Goal: Obtain resource: Obtain resource

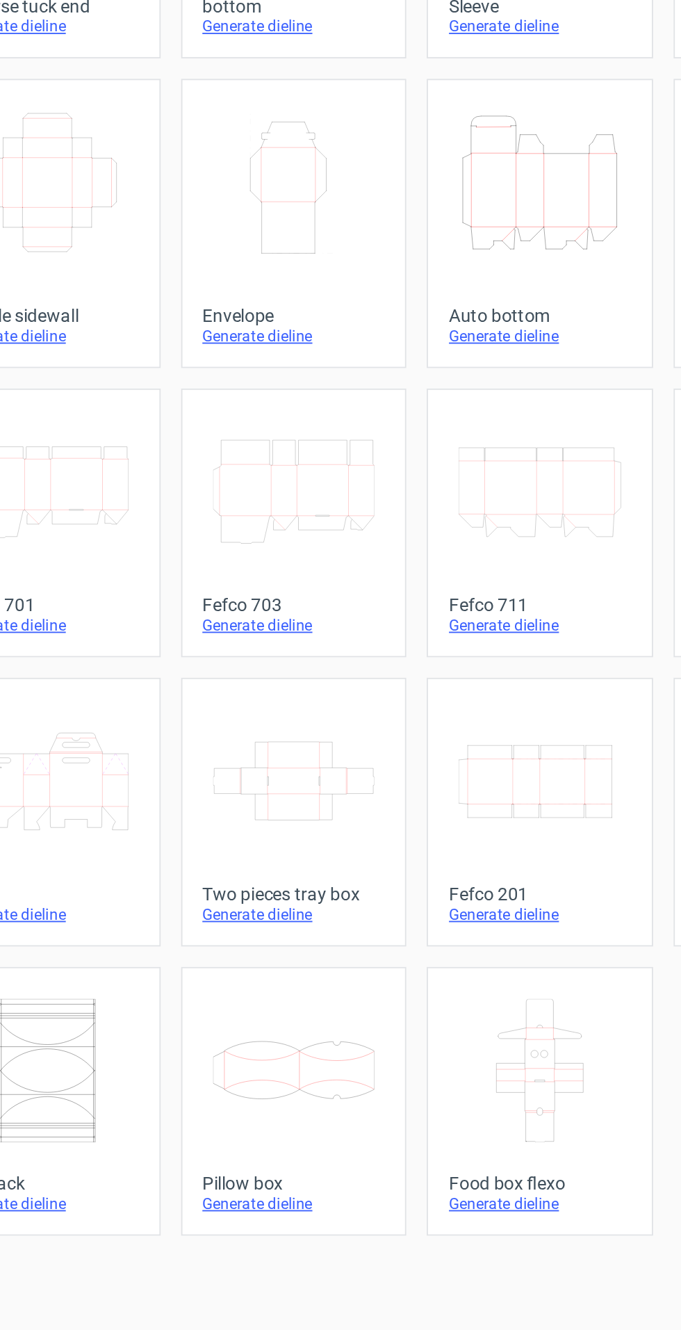
click at [471, 340] on icon "Height Depth Width" at bounding box center [474, 308] width 88 height 78
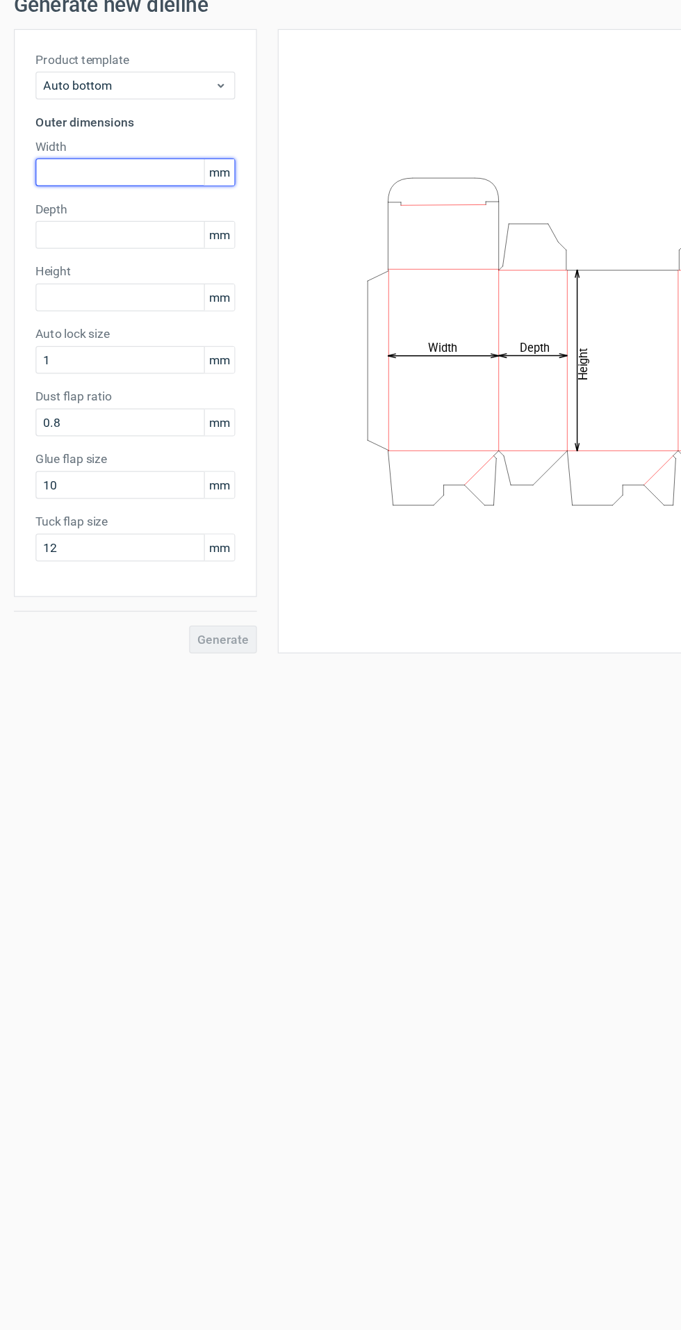
click at [127, 197] on input "text" at bounding box center [109, 198] width 160 height 22
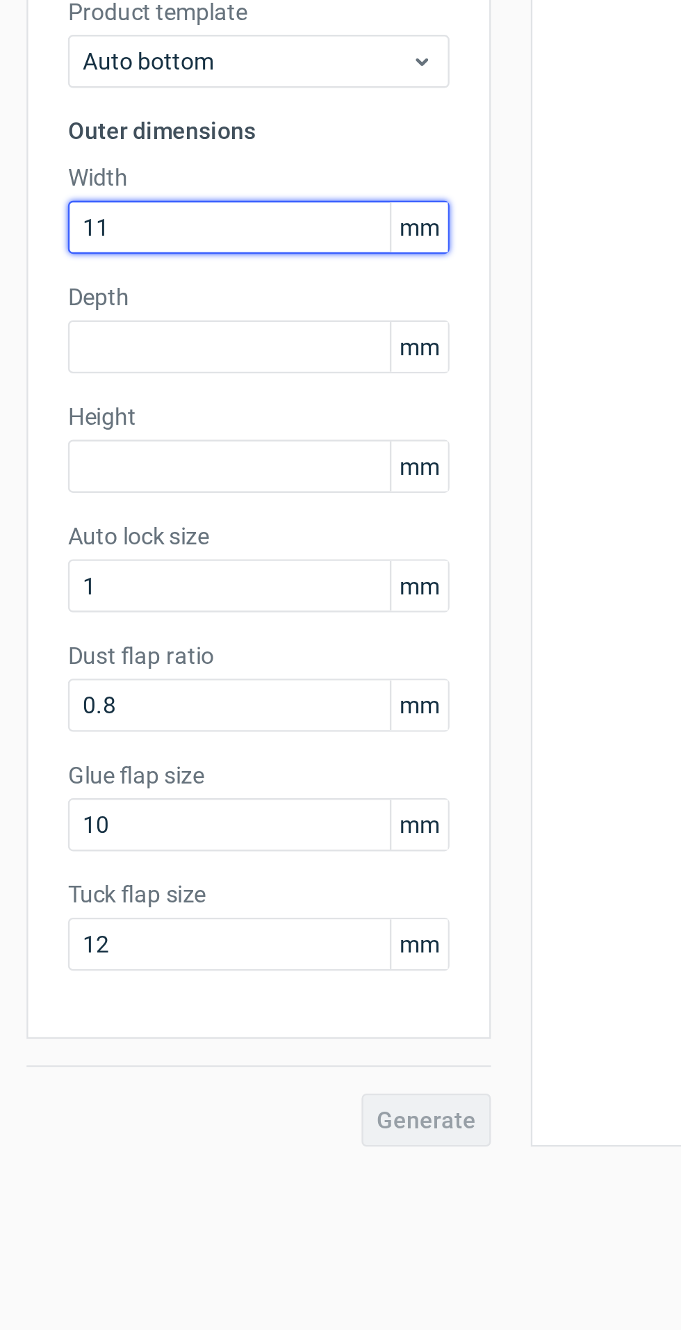
type input "1"
type input "210"
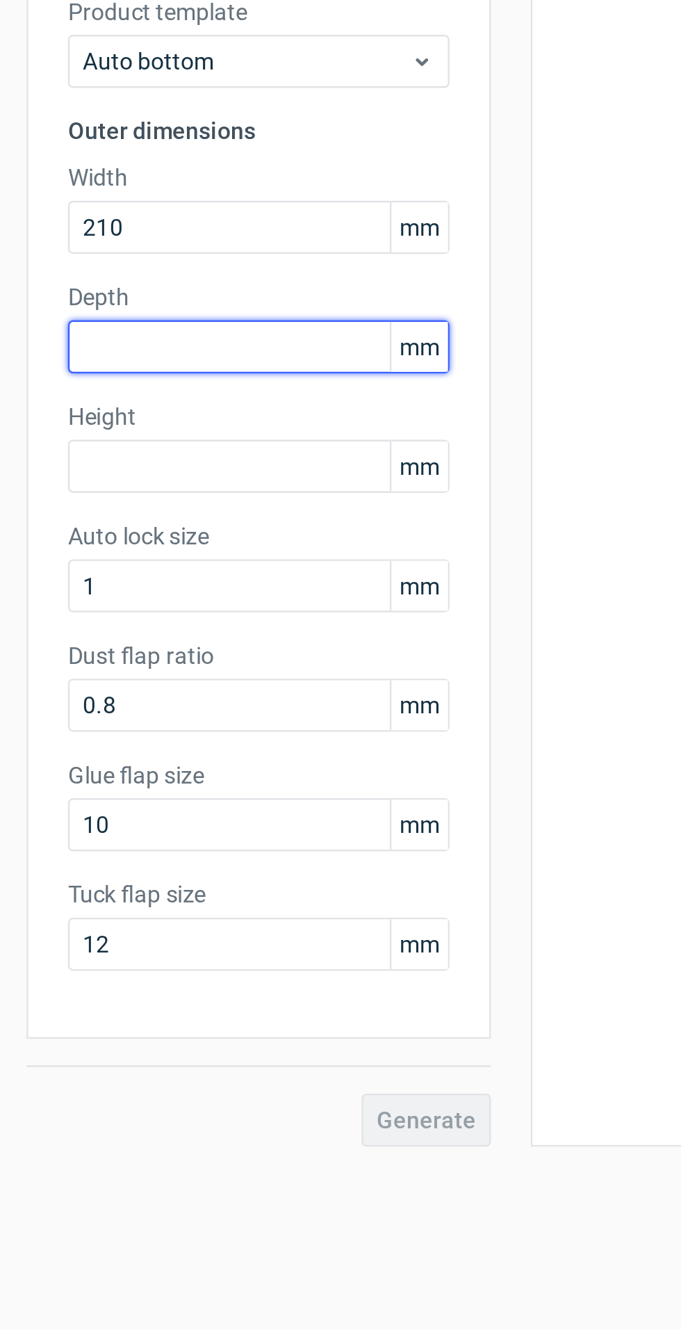
click at [136, 252] on input "text" at bounding box center [109, 248] width 160 height 22
type input "110"
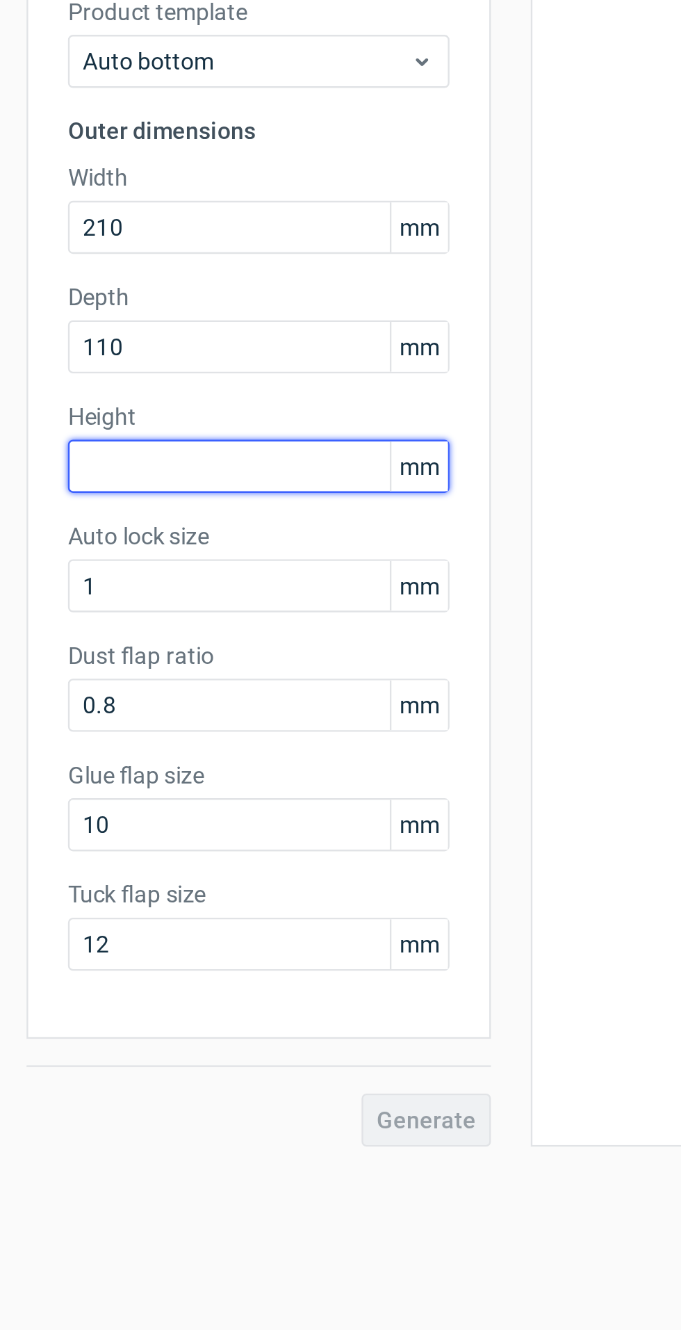
click at [136, 302] on input "text" at bounding box center [109, 298] width 160 height 22
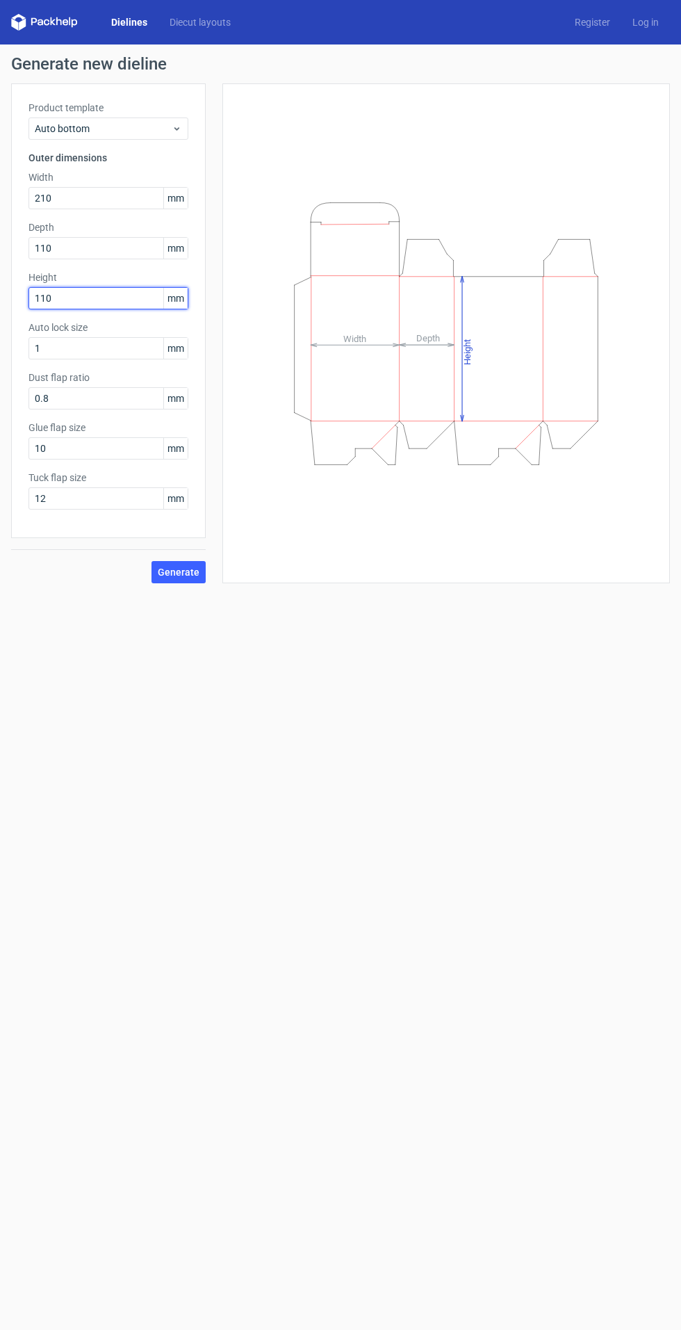
type input "110"
click at [169, 564] on button "Generate" at bounding box center [179, 572] width 54 height 22
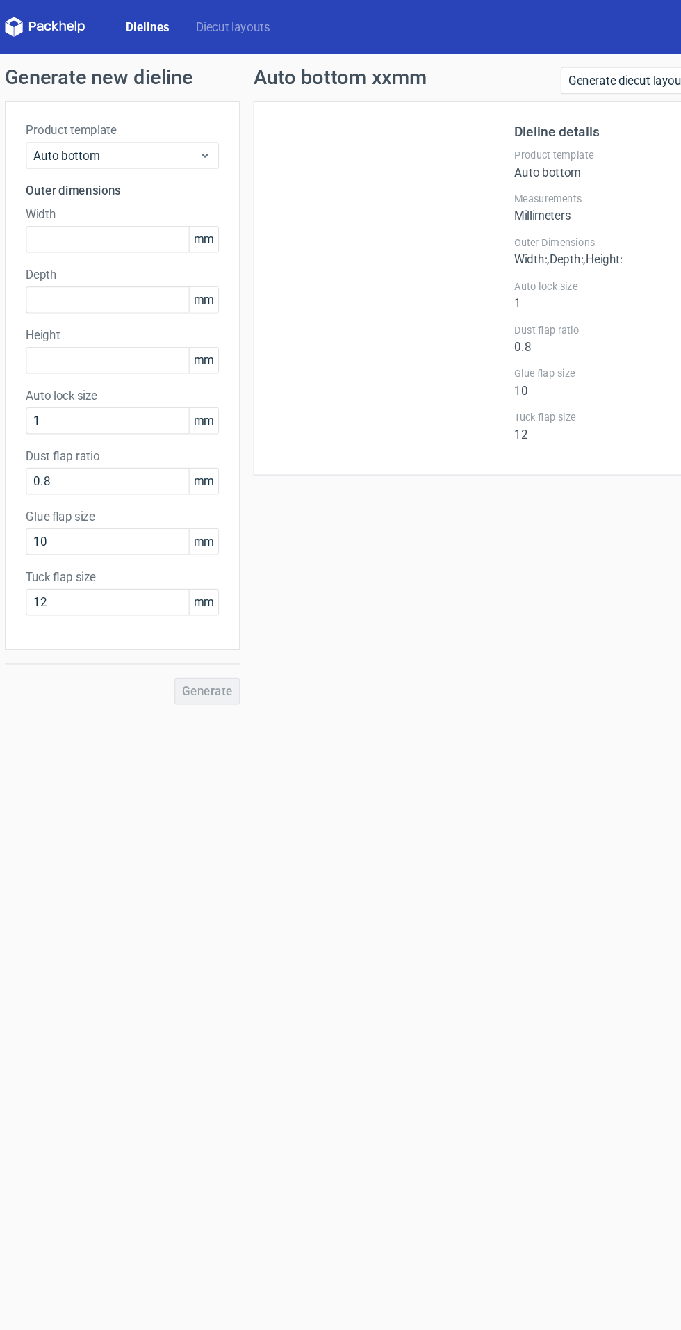
click at [197, 584] on div "Generate new dieline Product template Auto bottom Outer dimensions Width mm Dep…" at bounding box center [340, 320] width 681 height 550
click at [143, 196] on input "text" at bounding box center [109, 198] width 160 height 22
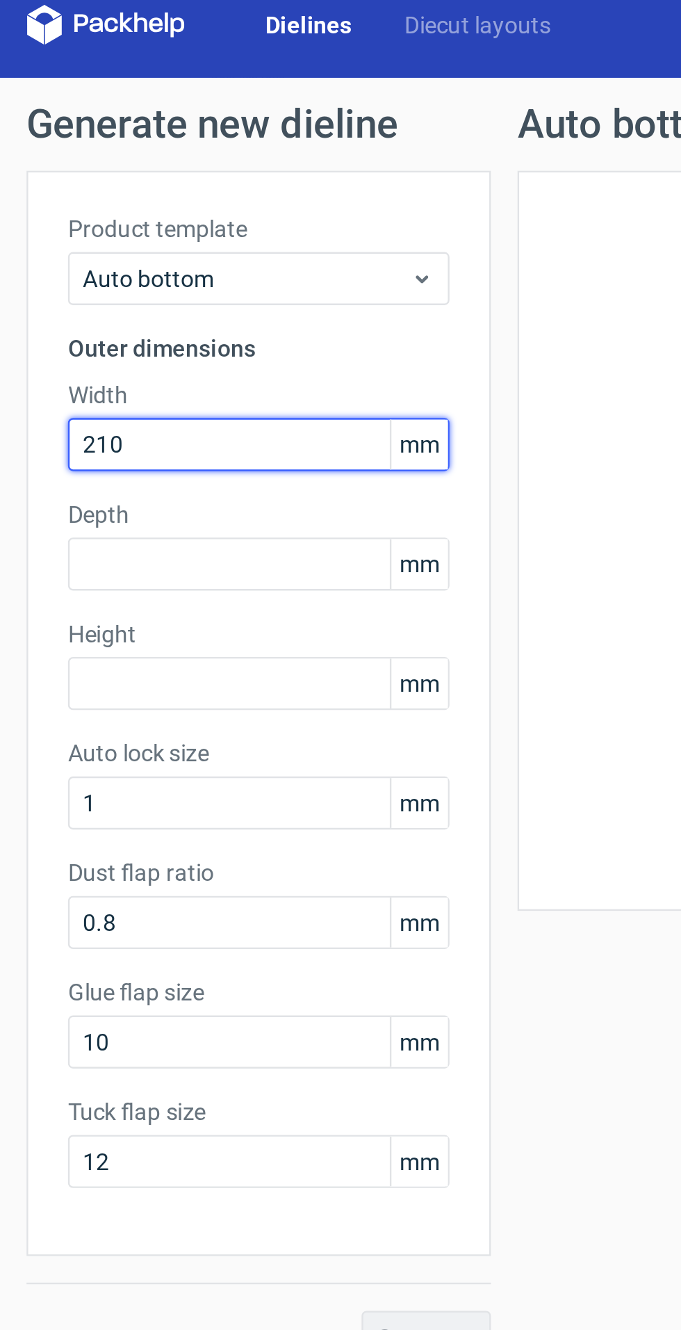
type input "210"
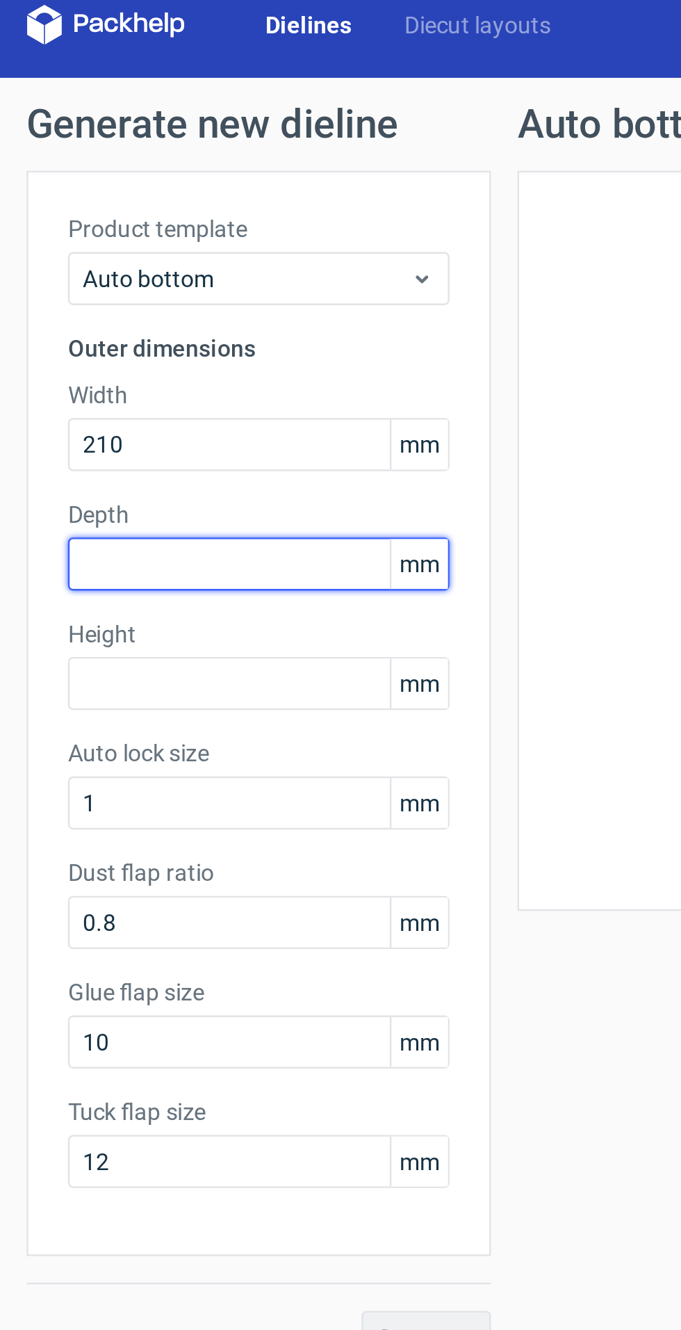
click at [129, 245] on input "text" at bounding box center [109, 248] width 160 height 22
type input "110"
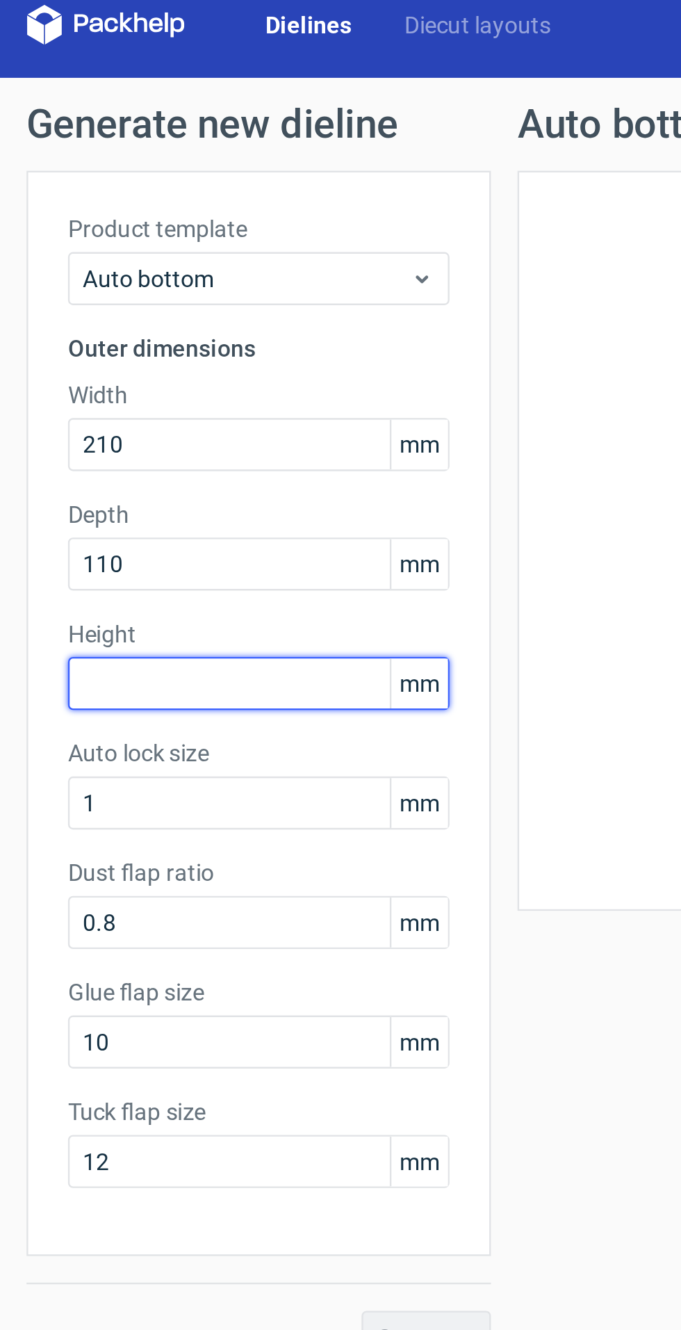
click at [130, 298] on input "text" at bounding box center [109, 298] width 160 height 22
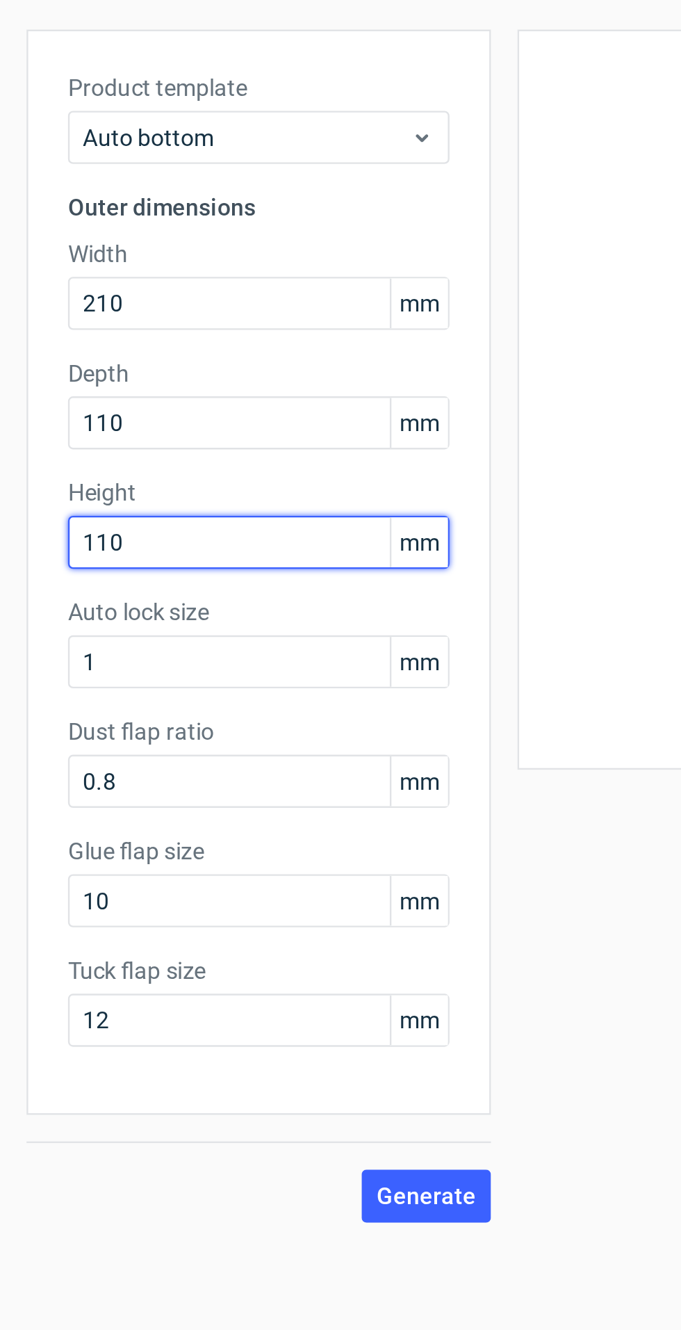
type input "110"
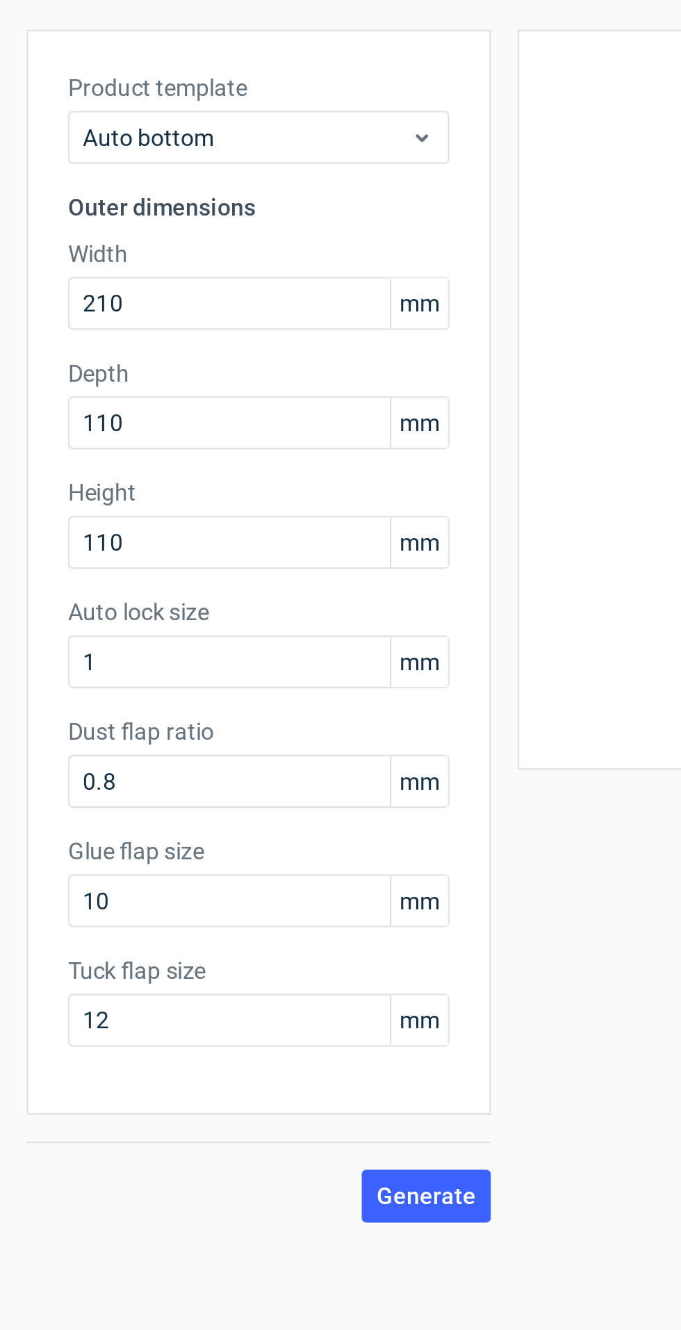
click at [186, 576] on span "Generate" at bounding box center [179, 572] width 42 height 10
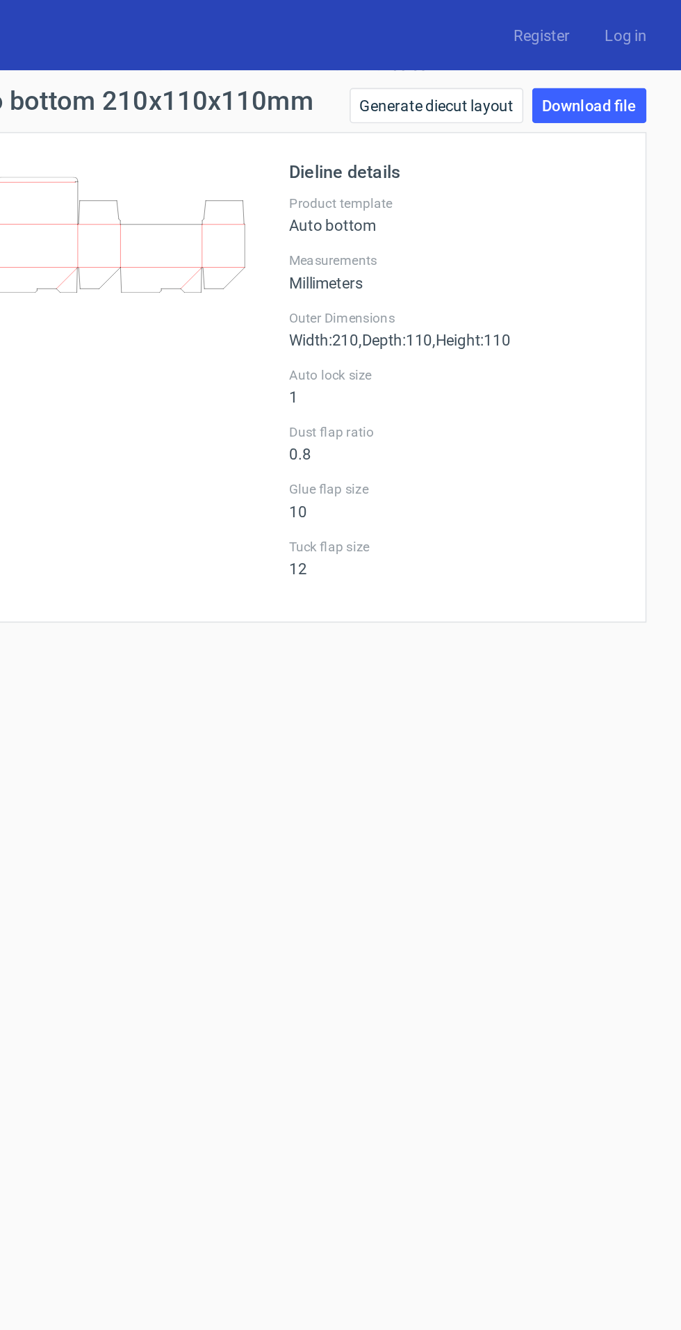
click at [630, 69] on link "Download file" at bounding box center [623, 67] width 72 height 22
